Goal: Task Accomplishment & Management: Manage account settings

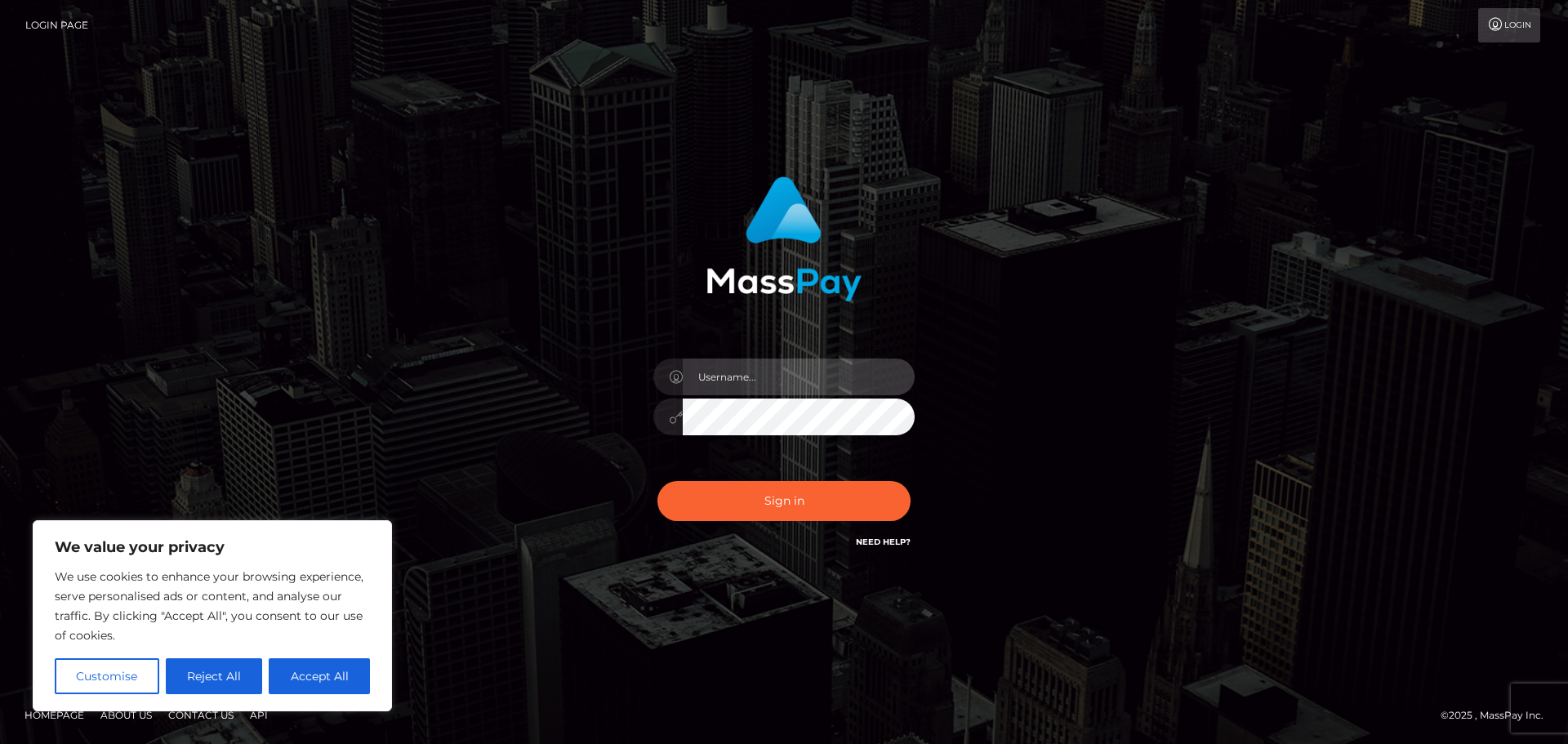
click at [740, 390] on input "text" at bounding box center [799, 377] width 232 height 37
type input "poiuycommerce@hotmail.fr"
click at [658, 481] on button "Sign in" at bounding box center [784, 500] width 254 height 40
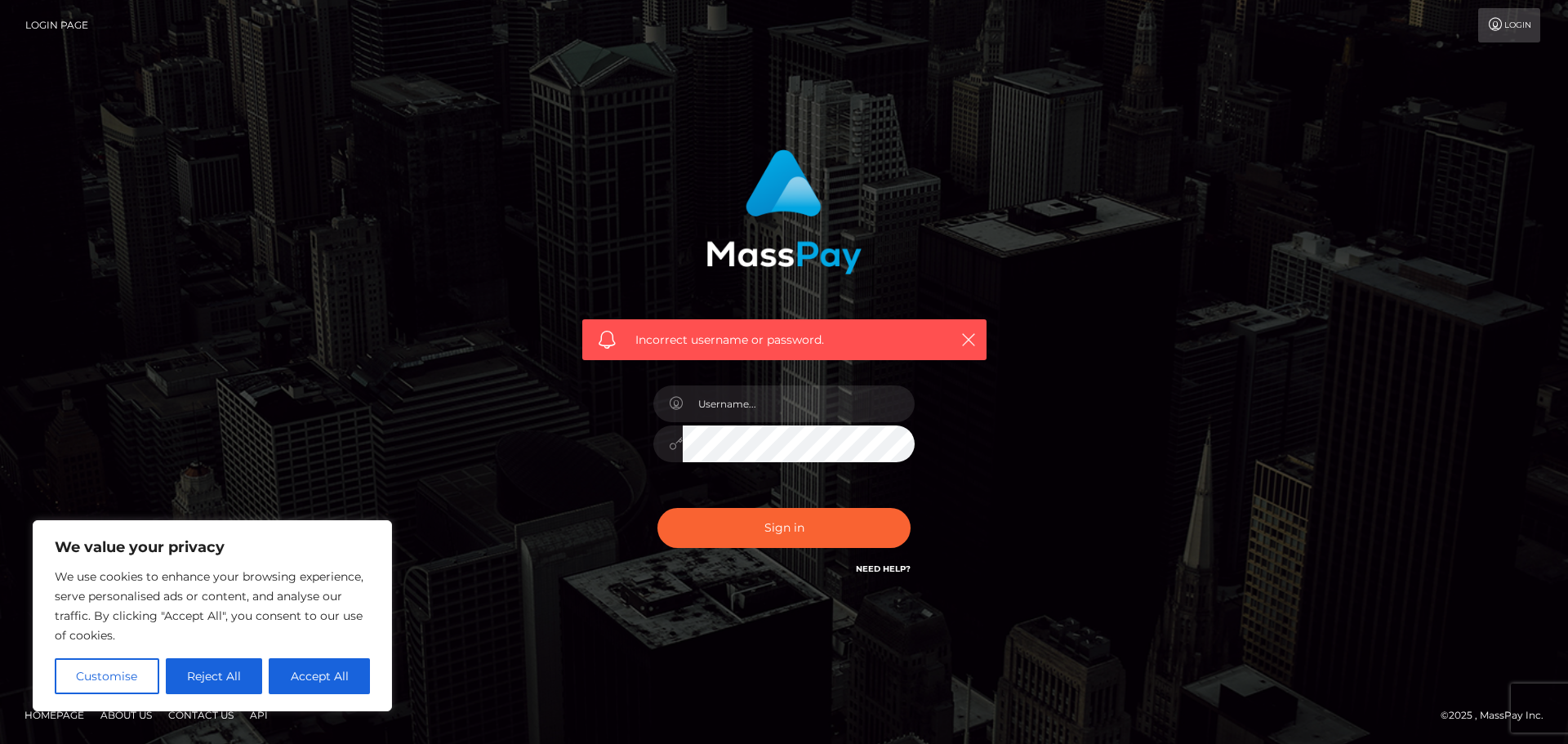
drag, startPoint x: 1096, startPoint y: 324, endPoint x: 1015, endPoint y: 519, distance: 211.2
click at [1019, 505] on div "Incorrect username or password." at bounding box center [784, 372] width 931 height 469
click at [783, 529] on button "Sign in" at bounding box center [784, 528] width 254 height 40
click at [806, 404] on input "text" at bounding box center [799, 404] width 232 height 37
click at [787, 409] on input "text" at bounding box center [799, 404] width 232 height 37
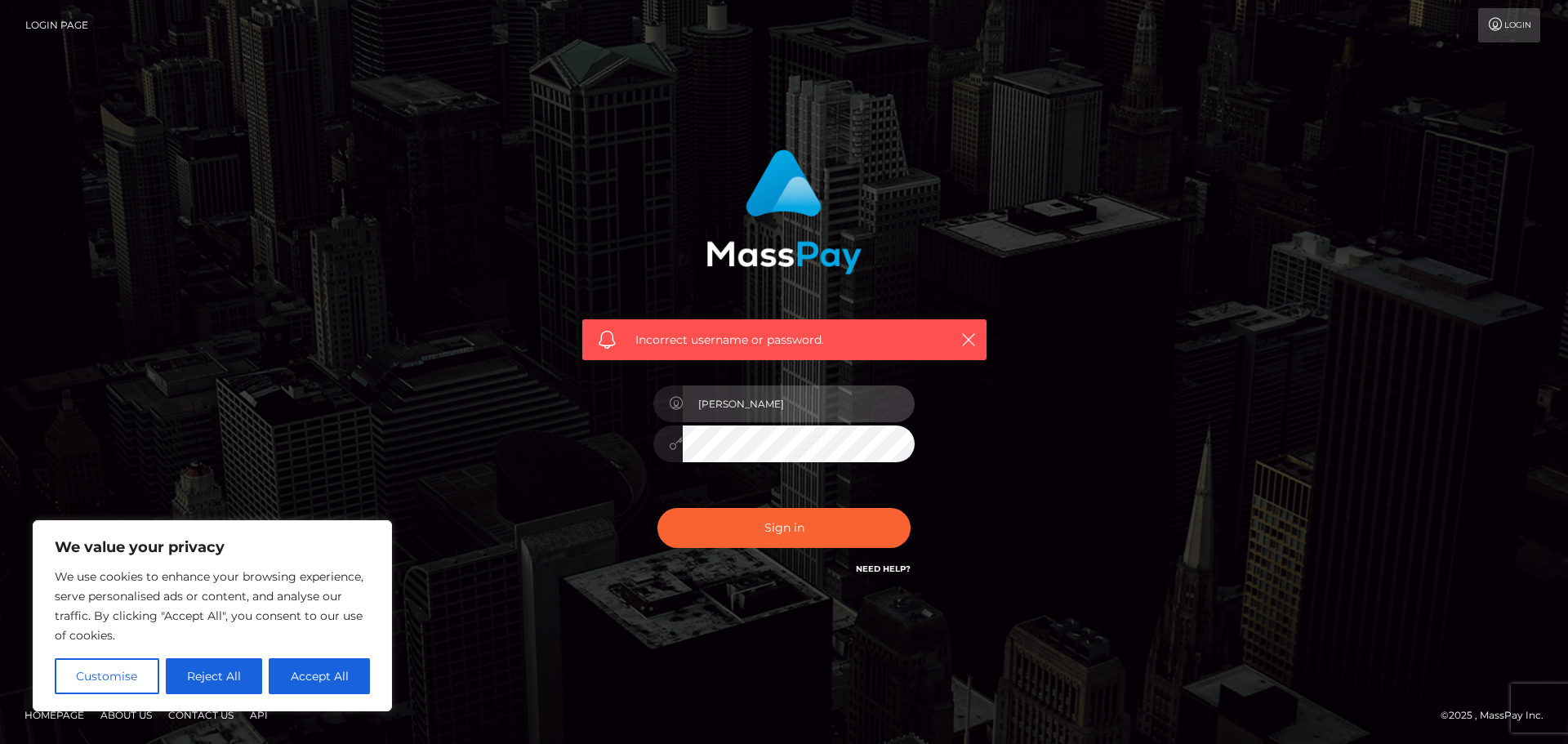
type input "blanca"
click at [658, 508] on button "Sign in" at bounding box center [784, 528] width 254 height 40
click at [967, 338] on icon "button" at bounding box center [969, 339] width 17 height 17
drag, startPoint x: 1269, startPoint y: 356, endPoint x: 1156, endPoint y: 389, distance: 117.7
drag, startPoint x: 1156, startPoint y: 389, endPoint x: 1035, endPoint y: 524, distance: 181.3
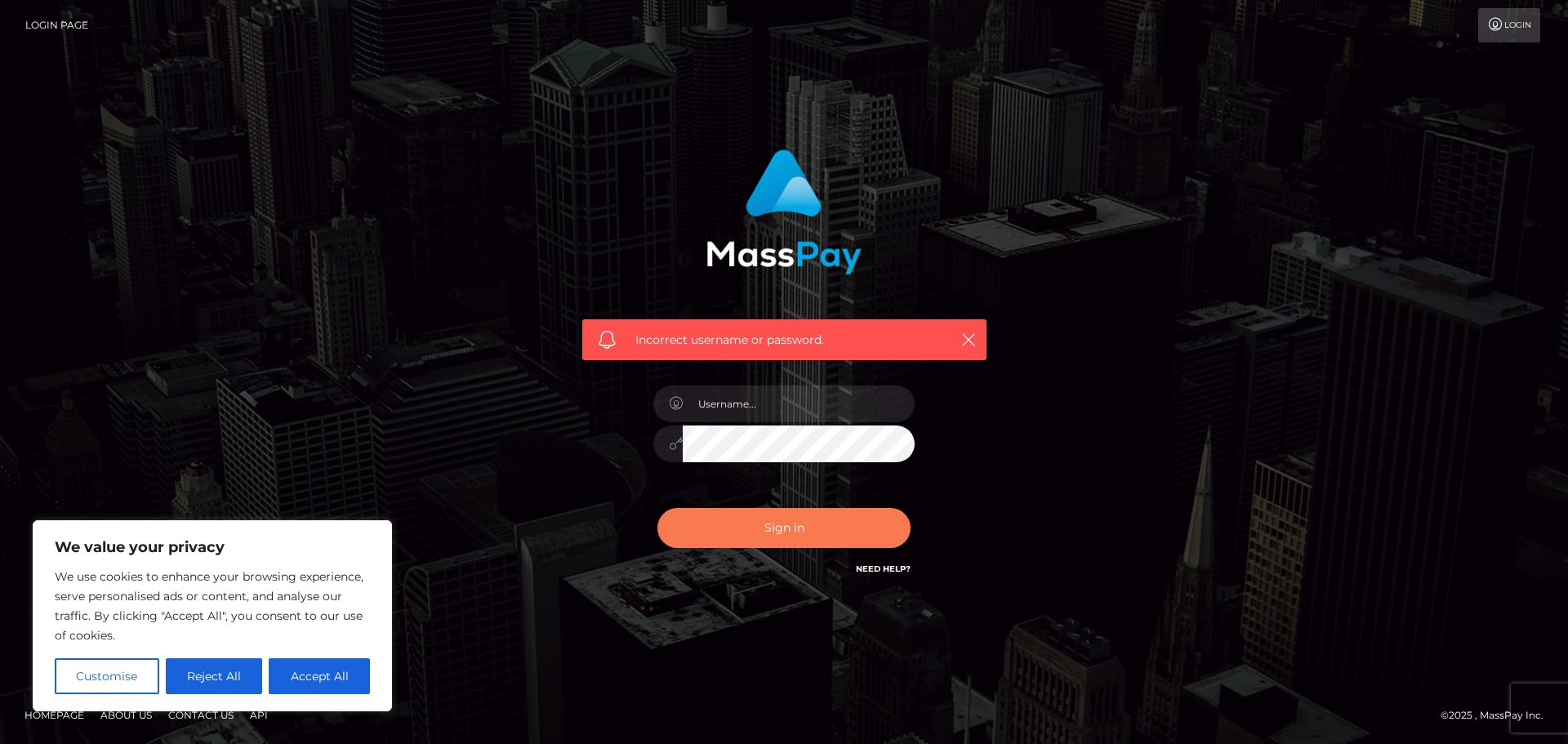
drag, startPoint x: 1035, startPoint y: 524, endPoint x: 819, endPoint y: 535, distance: 216.3
click at [819, 535] on button "Sign in" at bounding box center [784, 528] width 254 height 40
drag, startPoint x: 1161, startPoint y: 412, endPoint x: 1118, endPoint y: 468, distance: 70.6
drag, startPoint x: 1118, startPoint y: 468, endPoint x: 1097, endPoint y: 504, distance: 41.7
drag, startPoint x: 1097, startPoint y: 504, endPoint x: 1048, endPoint y: 517, distance: 50.7
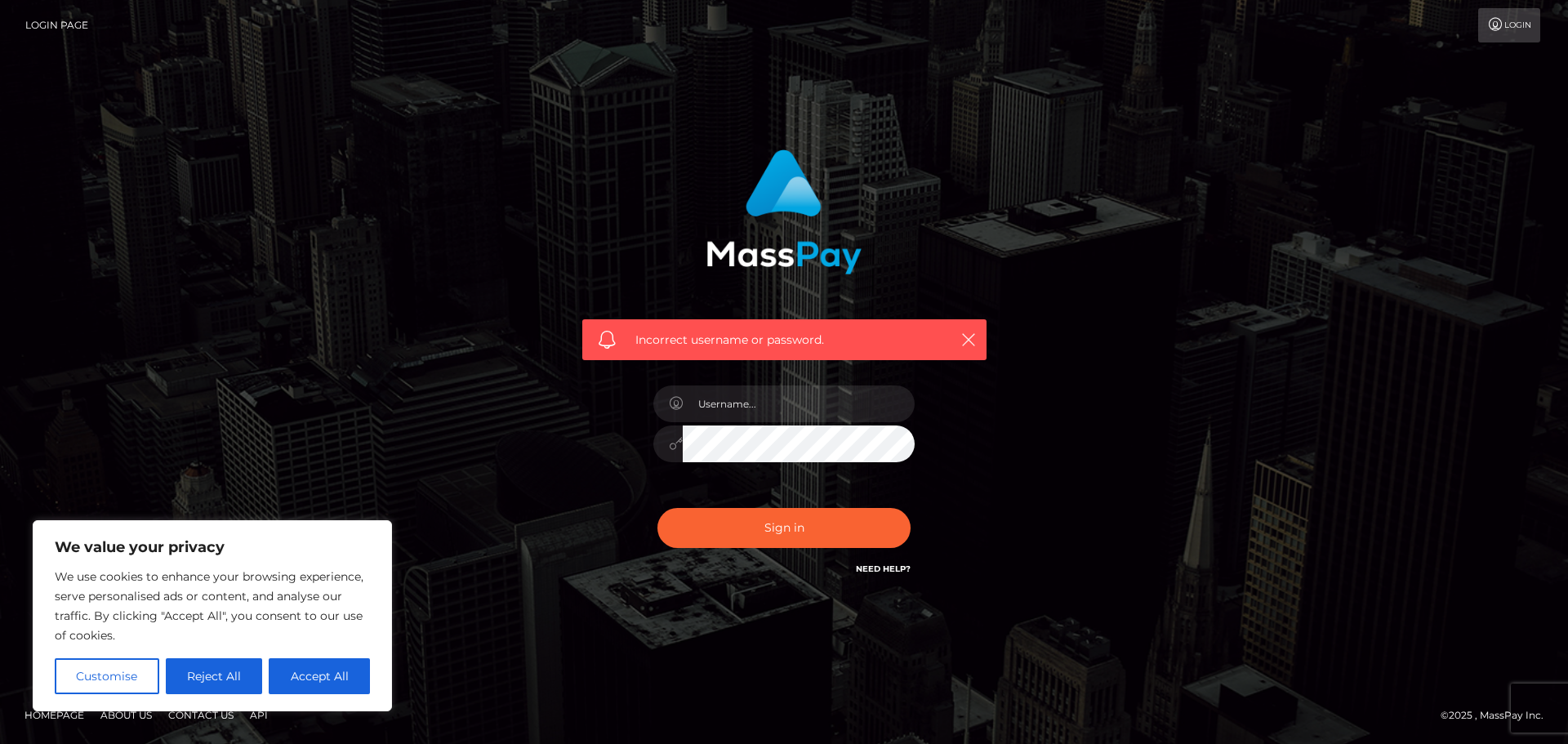
click at [1076, 537] on div "Incorrect username or password." at bounding box center [784, 372] width 931 height 469
click at [827, 415] on input "text" at bounding box center [799, 404] width 232 height 37
drag, startPoint x: 1142, startPoint y: 383, endPoint x: 1071, endPoint y: 453, distance: 99.7
click at [1069, 454] on div "Incorrect username or password." at bounding box center [784, 372] width 931 height 469
click at [1508, 39] on link "Login" at bounding box center [1509, 24] width 62 height 34
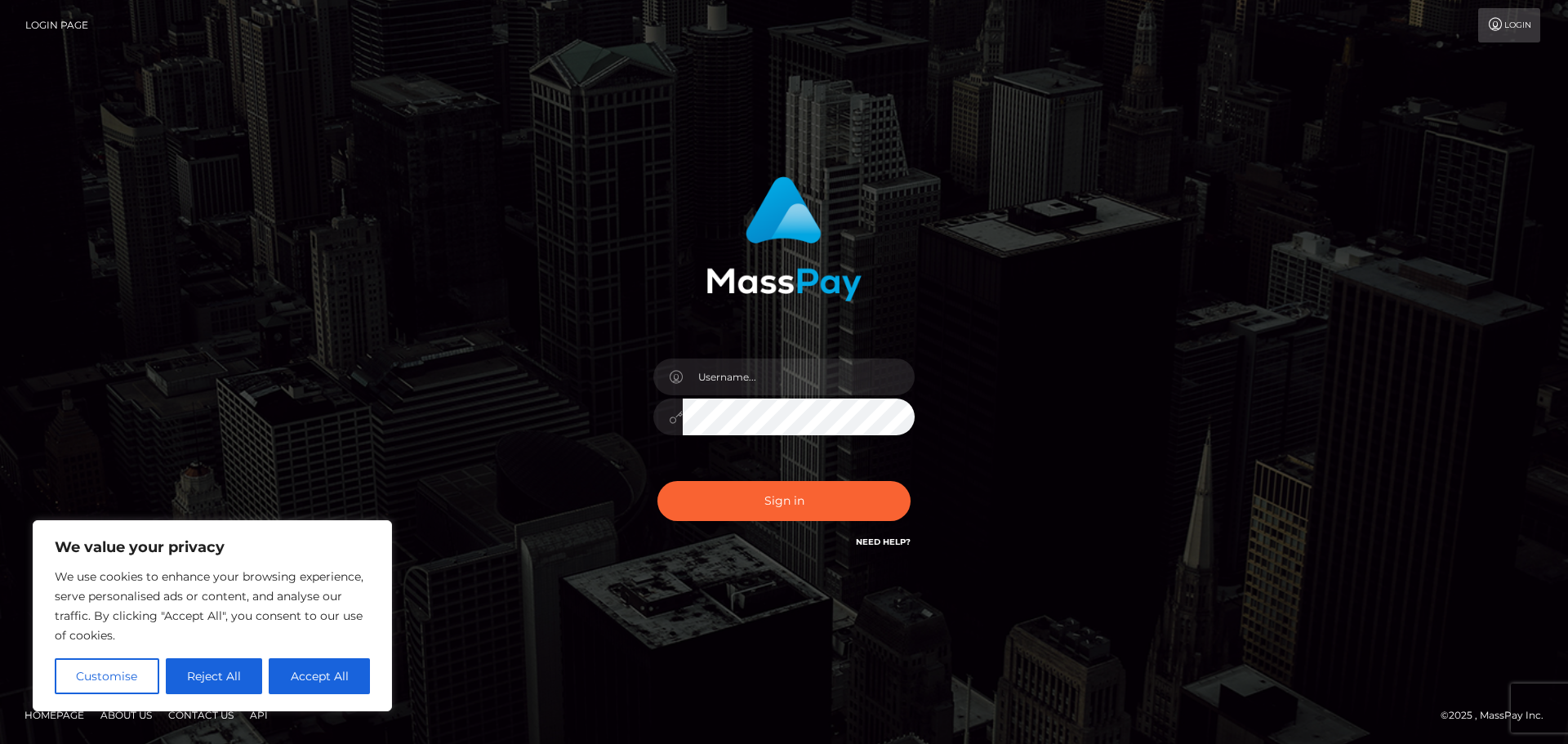
click at [878, 535] on h6 "Need Help?" at bounding box center [883, 541] width 55 height 14
drag, startPoint x: 311, startPoint y: 675, endPoint x: 615, endPoint y: 593, distance: 314.9
click at [313, 675] on button "Accept All" at bounding box center [319, 676] width 101 height 36
checkbox input "true"
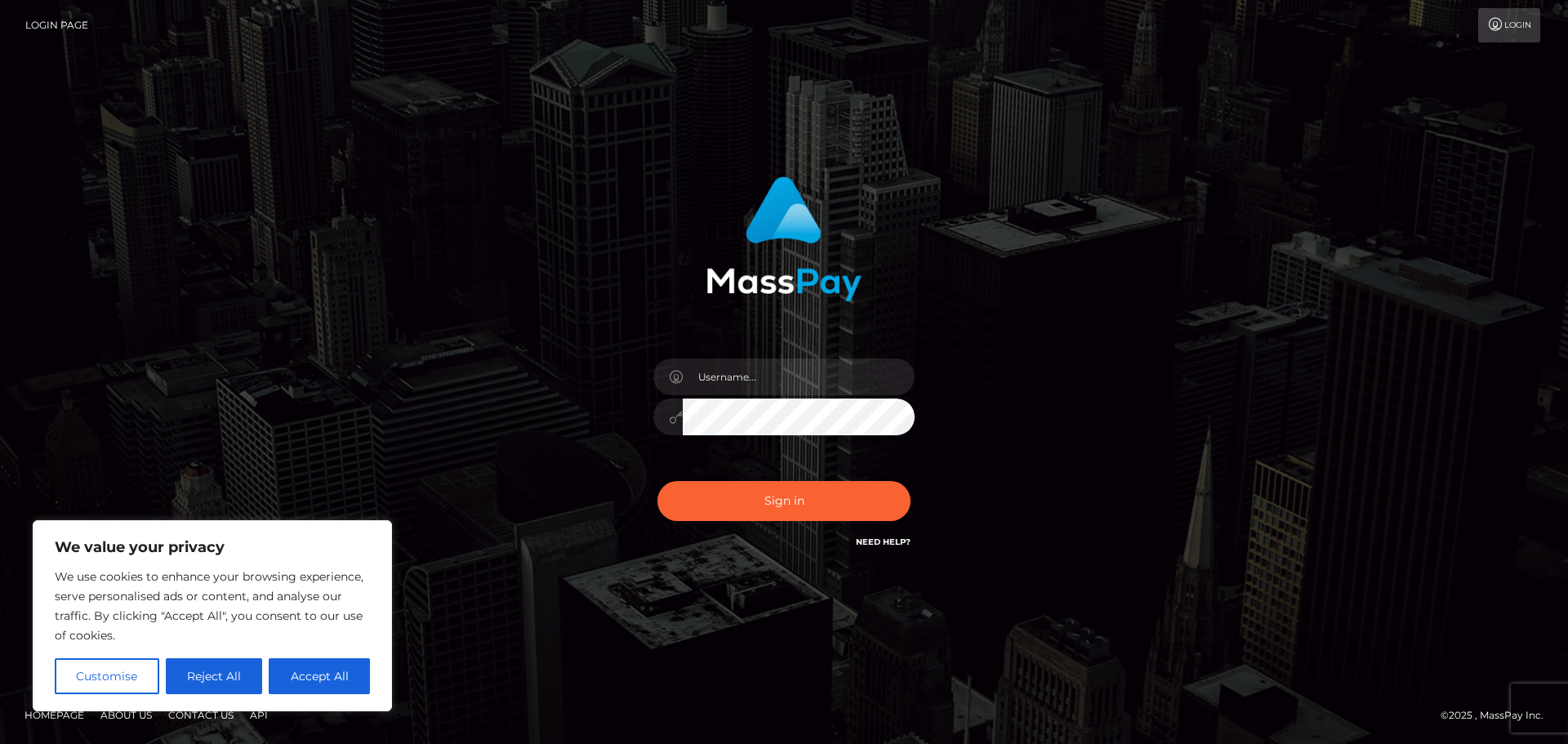
checkbox input "true"
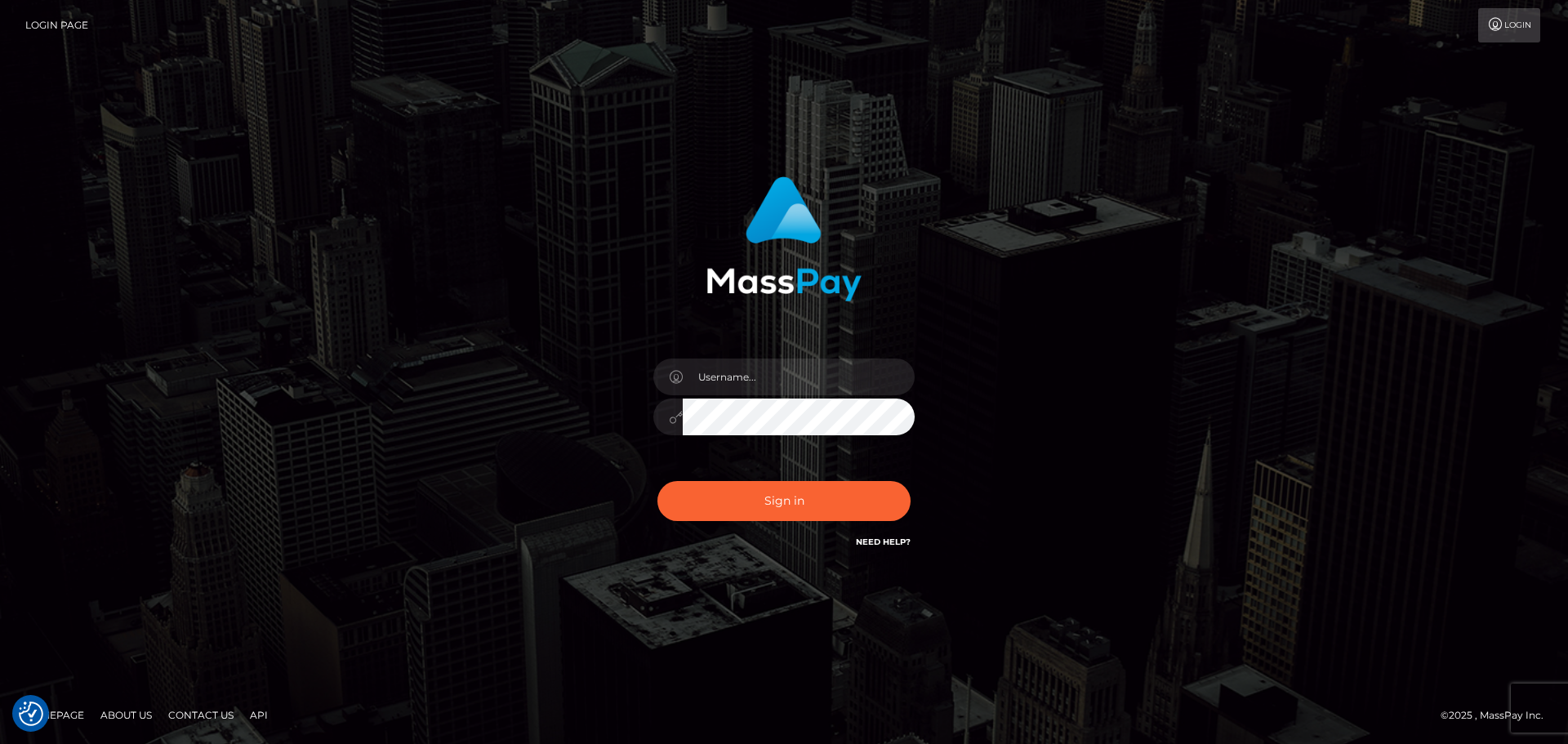
click at [877, 541] on link "Need Help?" at bounding box center [883, 541] width 55 height 11
click at [1060, 309] on div "Sign in" at bounding box center [784, 372] width 931 height 415
drag, startPoint x: 1011, startPoint y: 415, endPoint x: 1006, endPoint y: 469, distance: 54.2
drag, startPoint x: 1006, startPoint y: 469, endPoint x: 1059, endPoint y: 546, distance: 93.5
drag, startPoint x: 1059, startPoint y: 546, endPoint x: 61, endPoint y: 25, distance: 1125.8
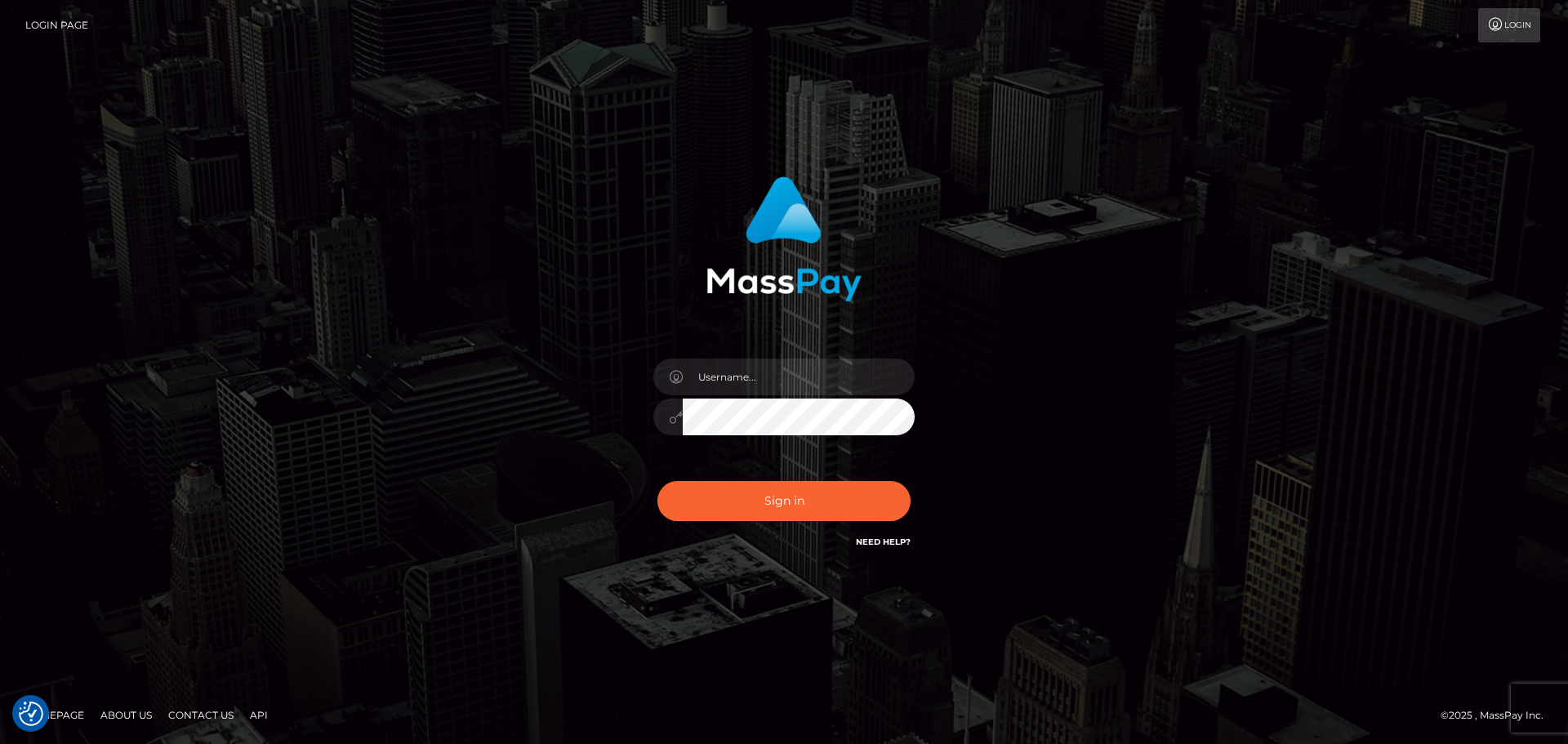
click at [61, 25] on link "Login Page" at bounding box center [57, 24] width 62 height 34
click at [802, 362] on input "text" at bounding box center [799, 377] width 232 height 37
